Goal: Task Accomplishment & Management: Manage account settings

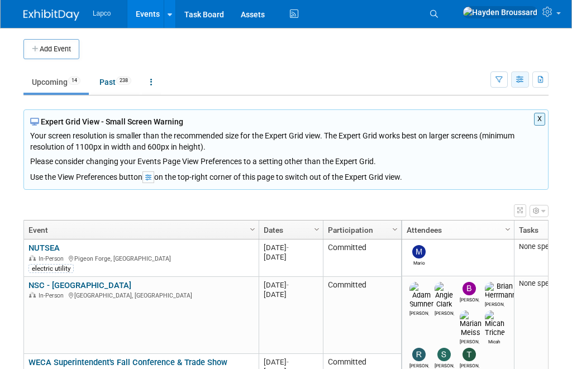
click at [519, 81] on icon "button" at bounding box center [520, 80] width 8 height 7
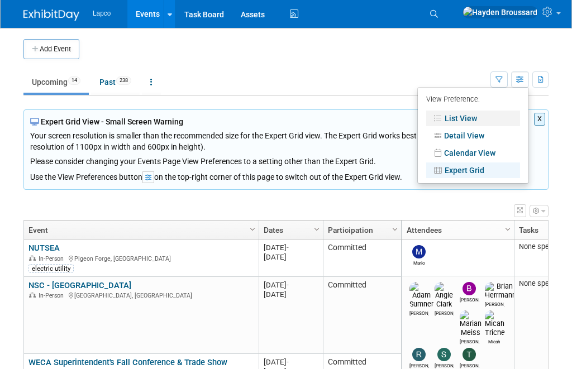
click at [474, 120] on link "List View" at bounding box center [473, 119] width 94 height 16
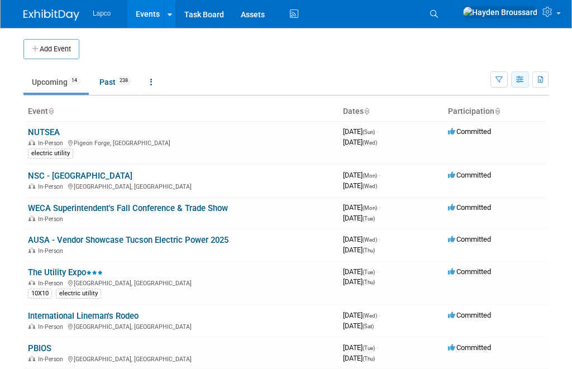
click at [519, 80] on icon "button" at bounding box center [520, 80] width 8 height 7
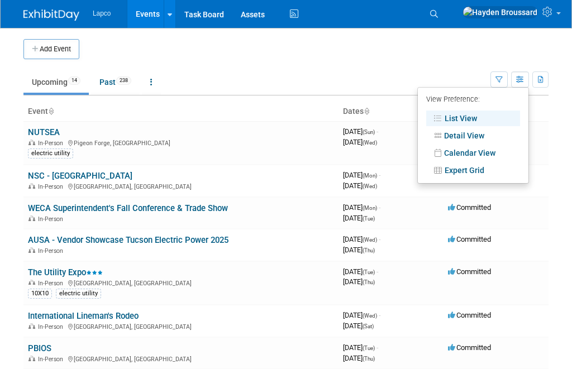
click at [464, 155] on link "Calendar View" at bounding box center [473, 153] width 94 height 16
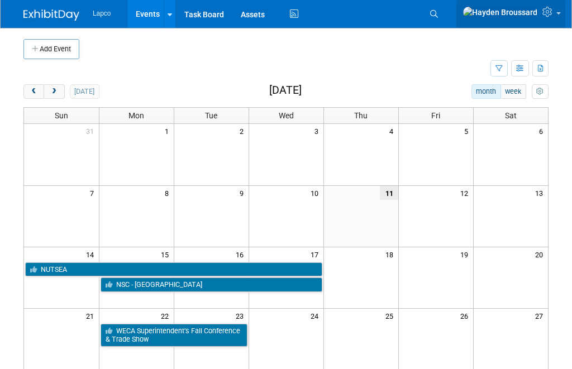
click at [552, 15] on icon at bounding box center [549, 12] width 13 height 10
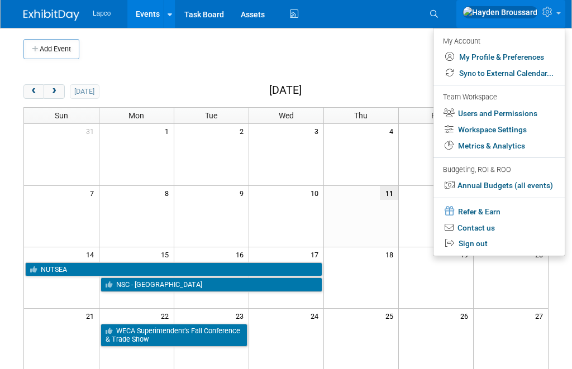
click at [482, 117] on link "Users and Permissions" at bounding box center [499, 114] width 131 height 16
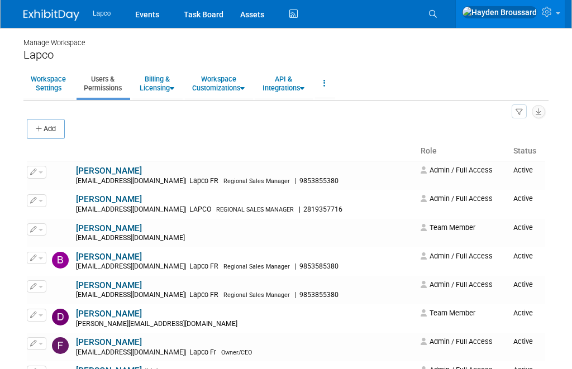
click at [56, 122] on button "Add" at bounding box center [46, 129] width 38 height 20
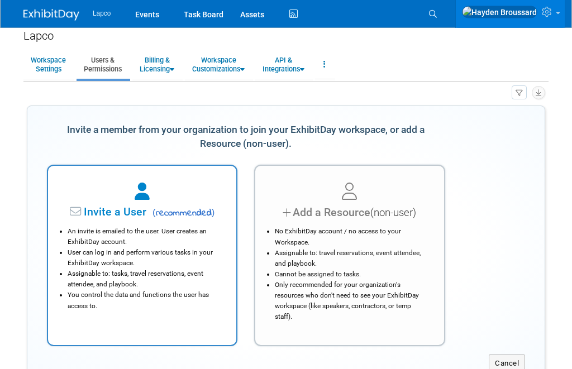
scroll to position [7, 0]
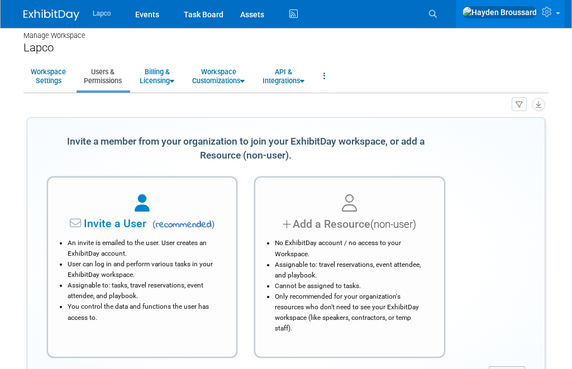
click at [127, 203] on div at bounding box center [142, 204] width 160 height 25
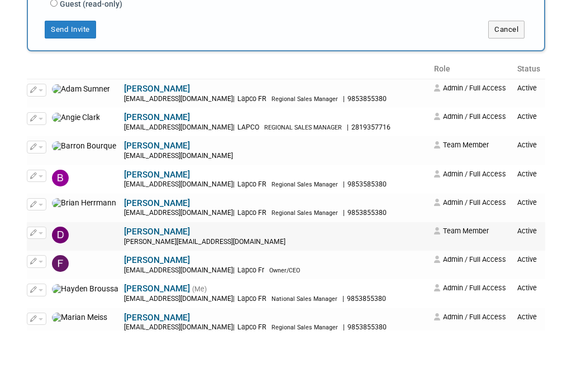
scroll to position [206, 0]
click at [46, 265] on button "button" at bounding box center [37, 271] width 20 height 12
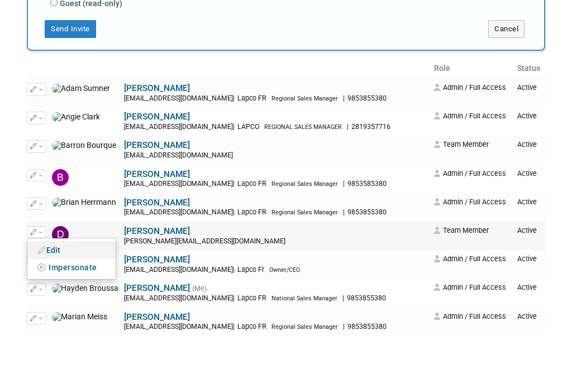
scroll to position [245, 0]
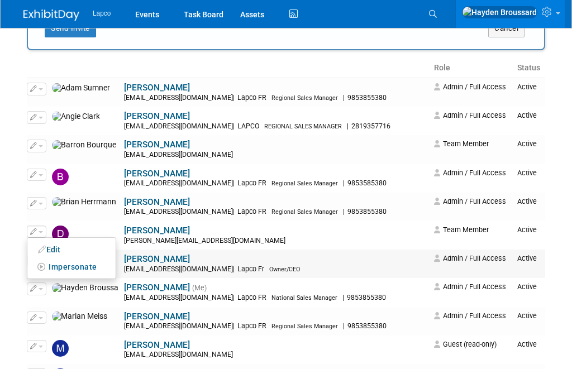
click at [50, 247] on link "Edit" at bounding box center [71, 250] width 88 height 16
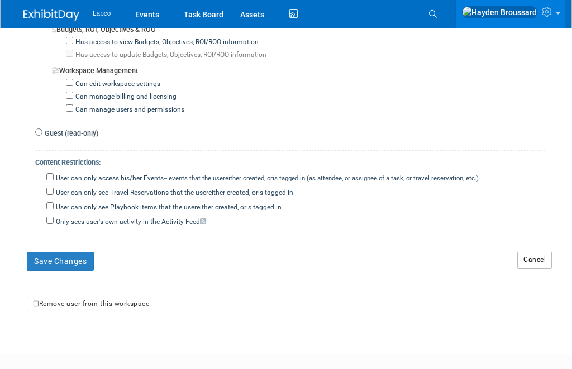
scroll to position [993, 0]
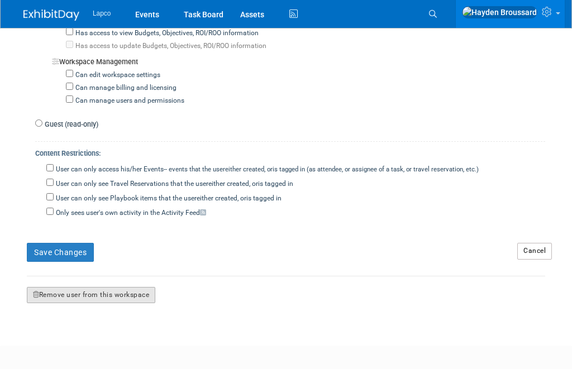
click at [120, 287] on button "Remove user from this workspace" at bounding box center [91, 295] width 129 height 17
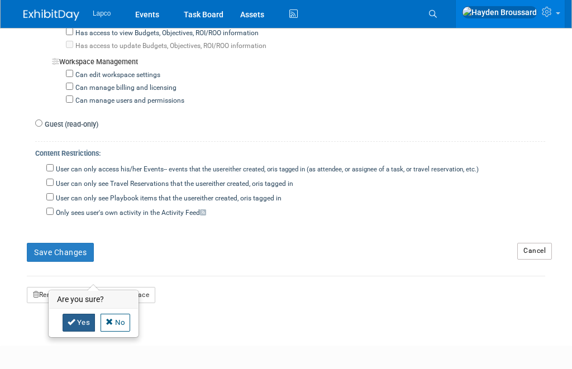
click at [88, 317] on link "Yes" at bounding box center [79, 323] width 33 height 18
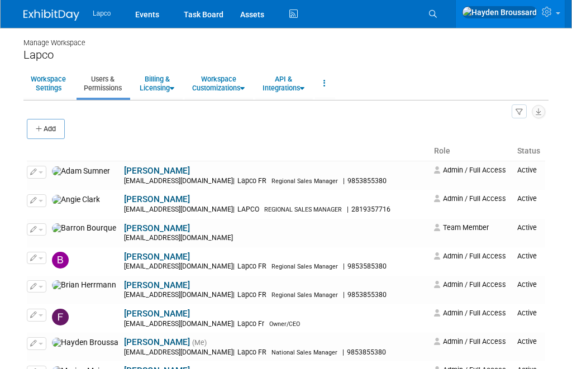
click at [51, 129] on button "Add" at bounding box center [46, 129] width 38 height 20
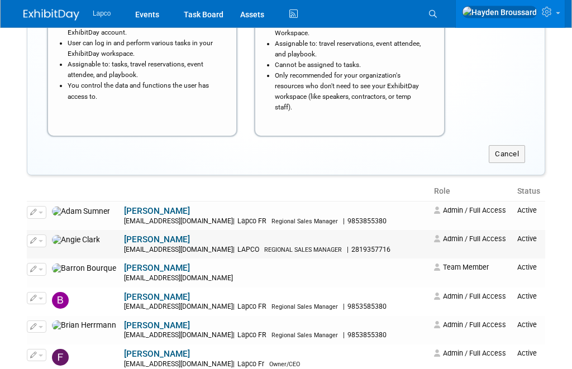
scroll to position [229, 0]
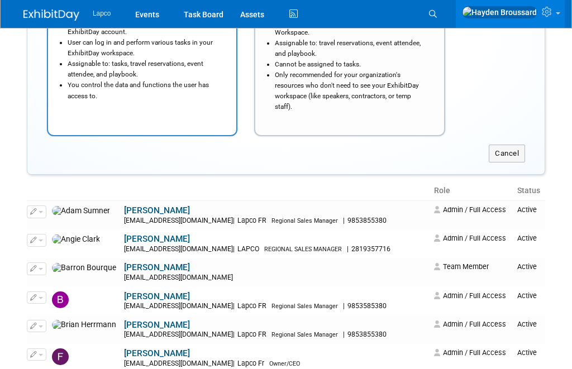
click at [140, 65] on li "Assignable to: tasks, travel reservations, event attendee, and playbook." at bounding box center [145, 69] width 155 height 21
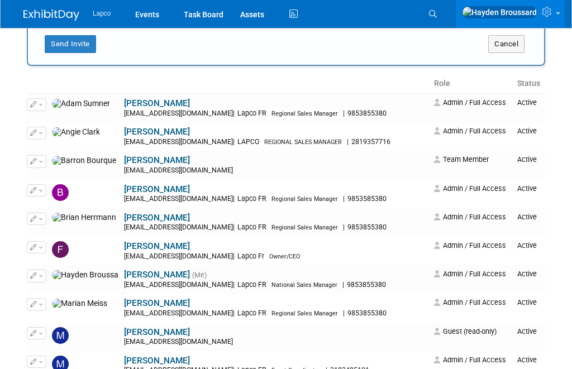
scroll to position [0, 0]
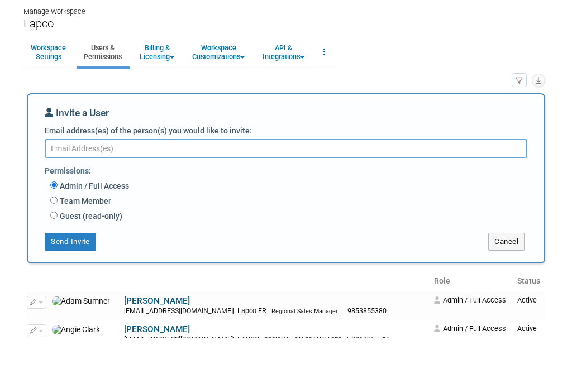
type textarea "h"
type textarea "[EMAIL_ADDRESS][DOMAIN_NAME]"
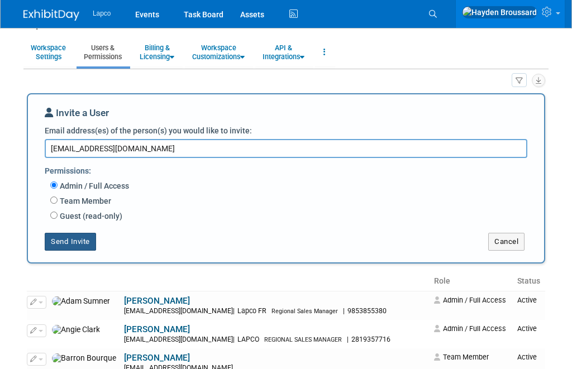
click at [72, 239] on button "Send Invite" at bounding box center [70, 242] width 51 height 18
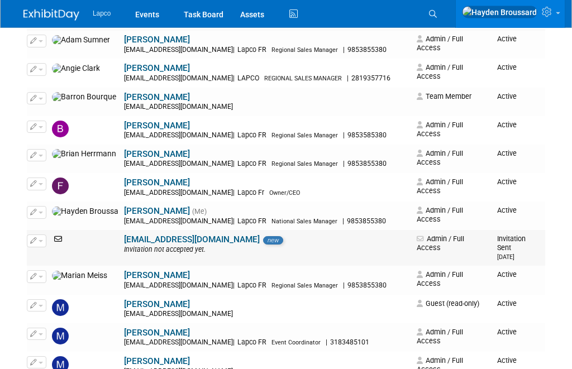
scroll to position [131, 0]
